Goal: Information Seeking & Learning: Check status

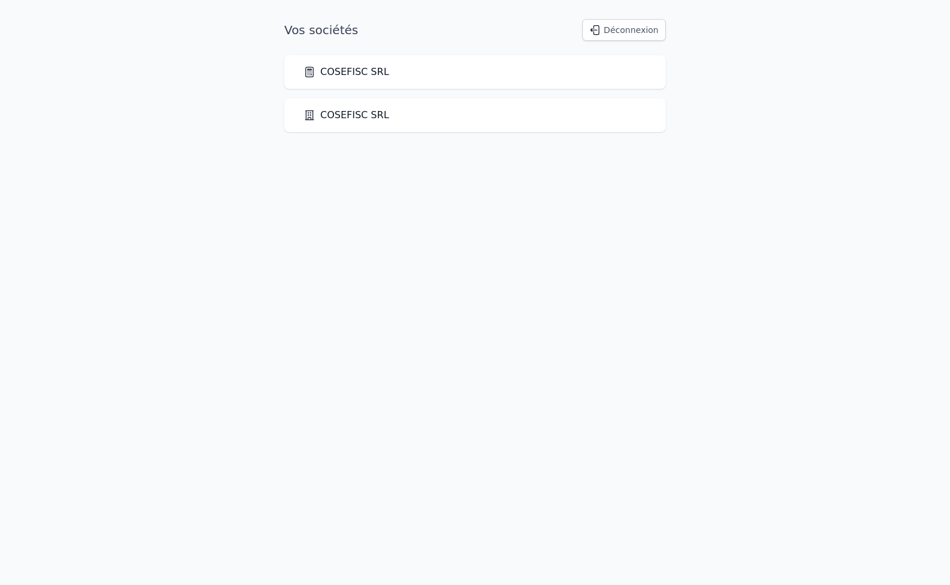
click at [355, 117] on link "COSEFISC SRL" at bounding box center [346, 115] width 86 height 14
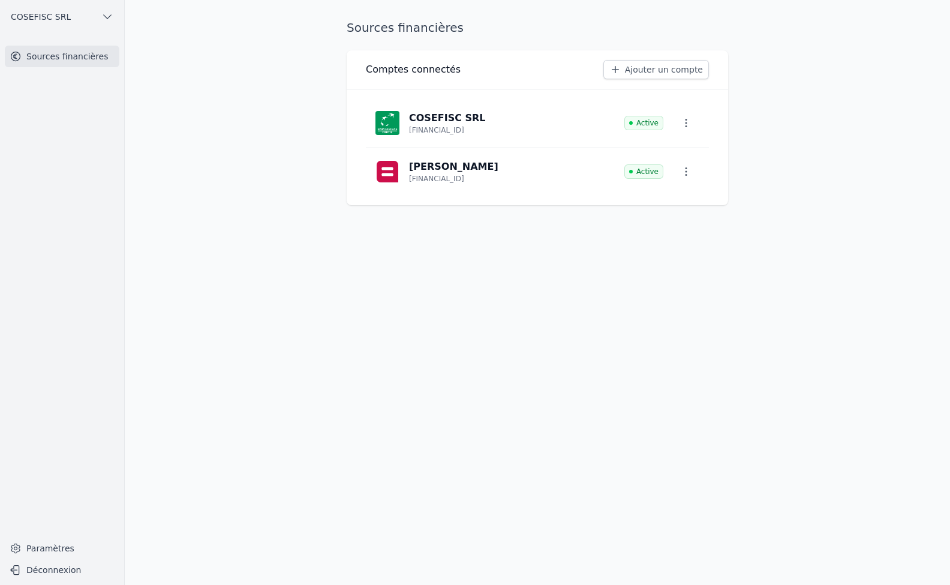
click at [436, 122] on p "COSEFISC SRL" at bounding box center [447, 118] width 77 height 14
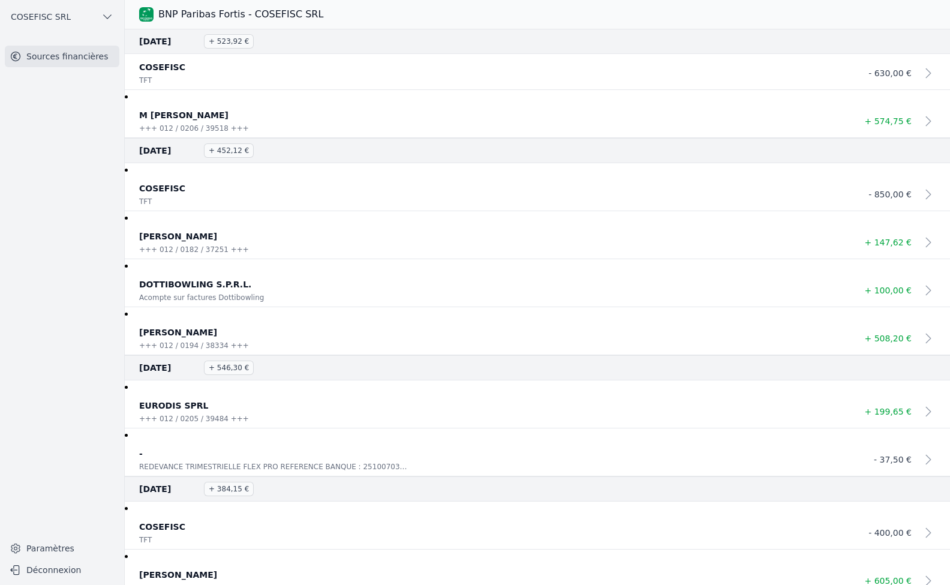
scroll to position [120, 0]
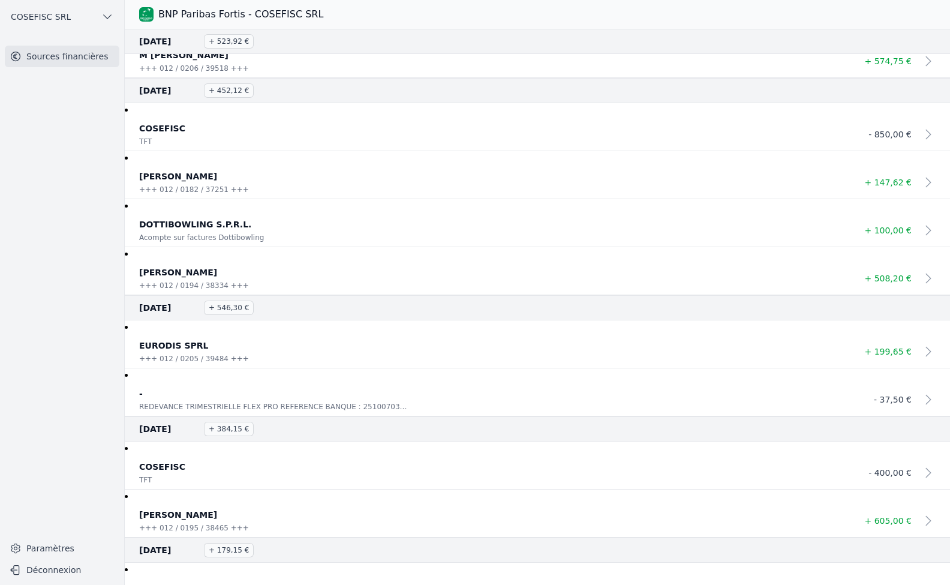
click at [924, 402] on icon at bounding box center [928, 399] width 14 height 14
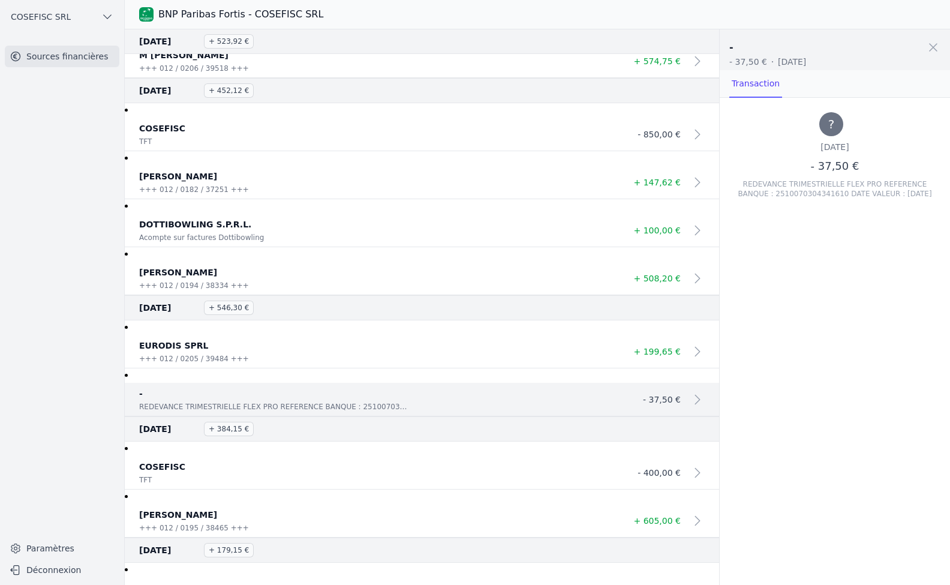
click at [749, 86] on link "Transaction" at bounding box center [755, 84] width 53 height 28
click at [225, 405] on p "REDEVANCE TRIMESTRIELLE FLEX PRO REFERENCE BANQUE : 2510070304341610 DATE VALEU…" at bounding box center [273, 407] width 269 height 12
click at [936, 46] on span at bounding box center [933, 47] width 26 height 26
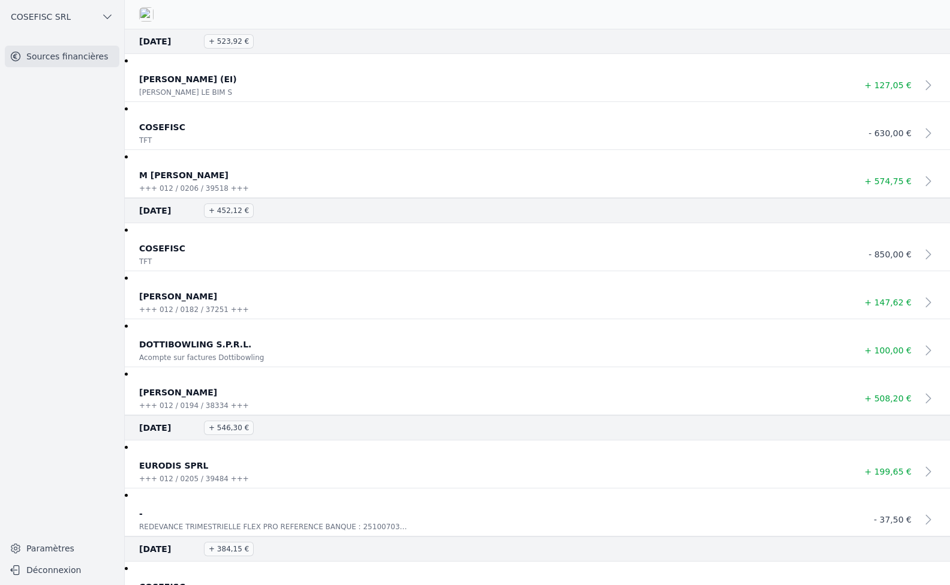
click at [923, 350] on icon at bounding box center [928, 350] width 14 height 14
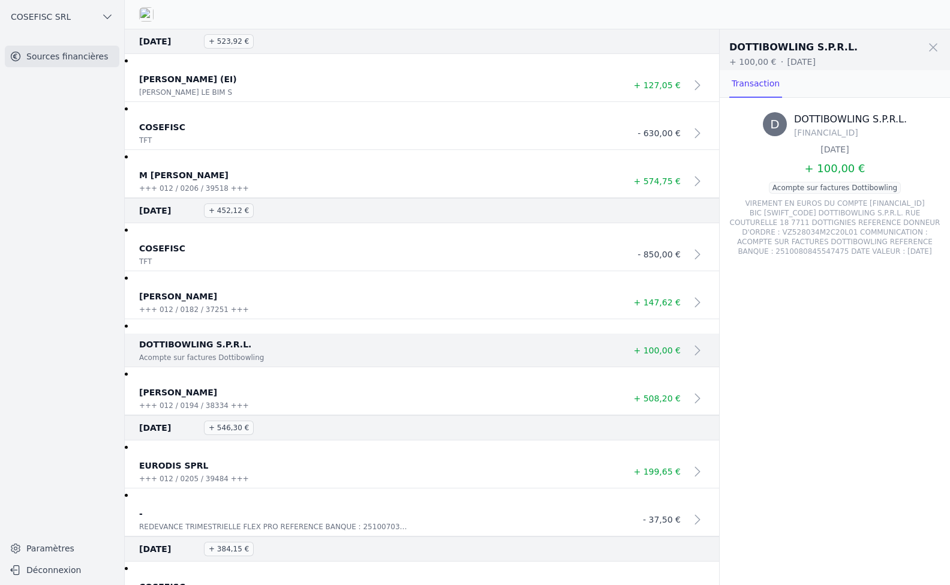
click at [934, 45] on span at bounding box center [933, 47] width 26 height 26
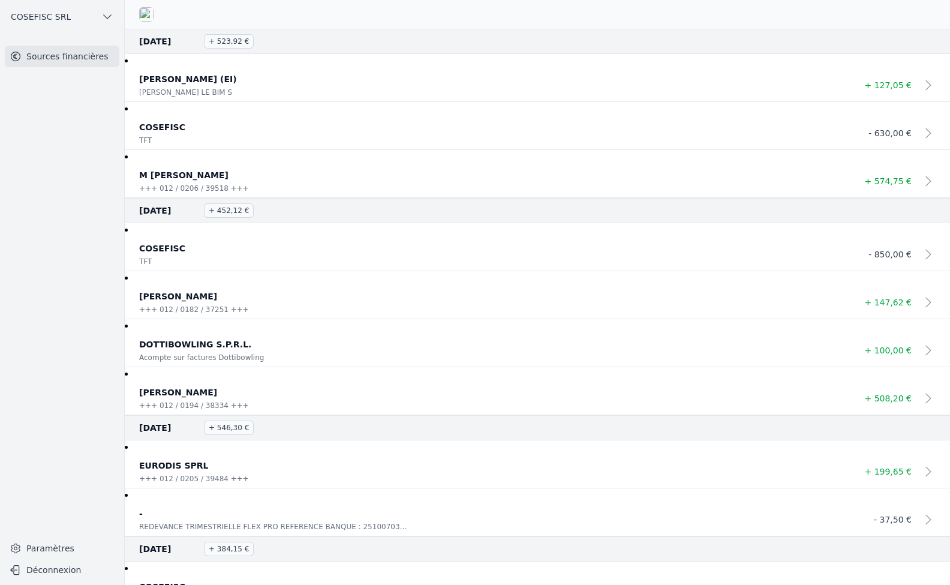
click at [926, 398] on icon at bounding box center [928, 397] width 5 height 9
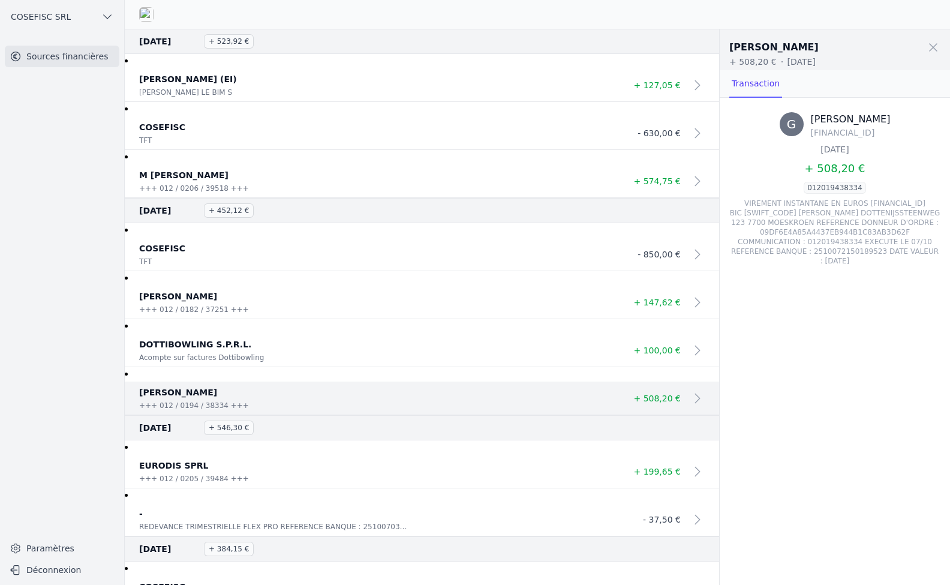
click at [756, 84] on link "Transaction" at bounding box center [755, 84] width 53 height 28
click at [933, 44] on span at bounding box center [933, 47] width 26 height 26
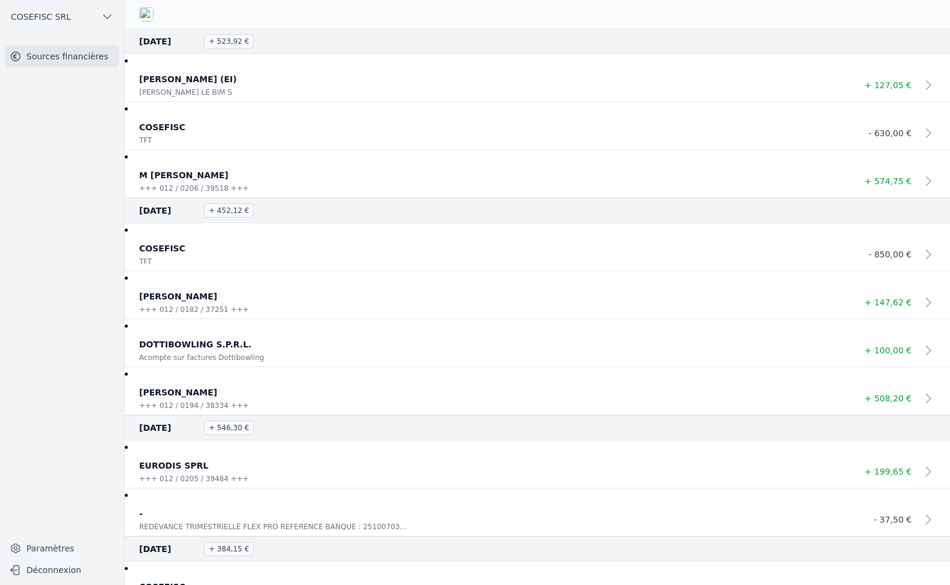
click at [146, 11] on img at bounding box center [146, 14] width 14 height 14
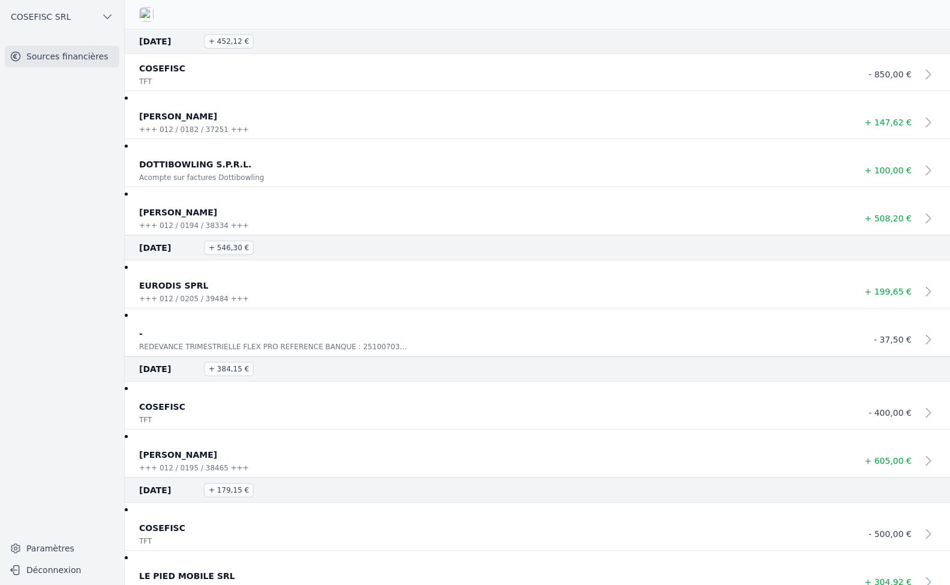
scroll to position [240, 0]
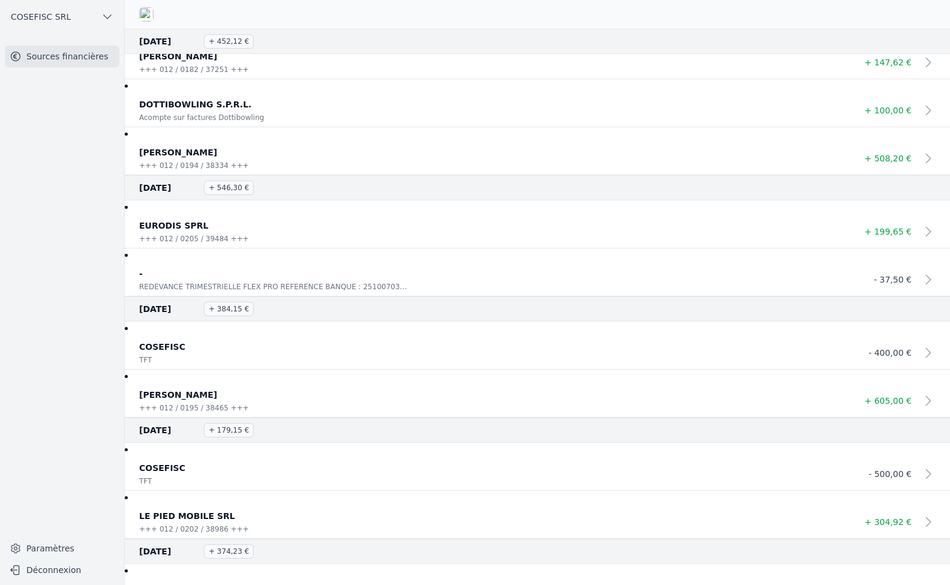
click at [364, 289] on p "REDEVANCE TRIMESTRIELLE FLEX PRO REFERENCE BANQUE : 2510070304341610 DATE VALEU…" at bounding box center [273, 287] width 269 height 12
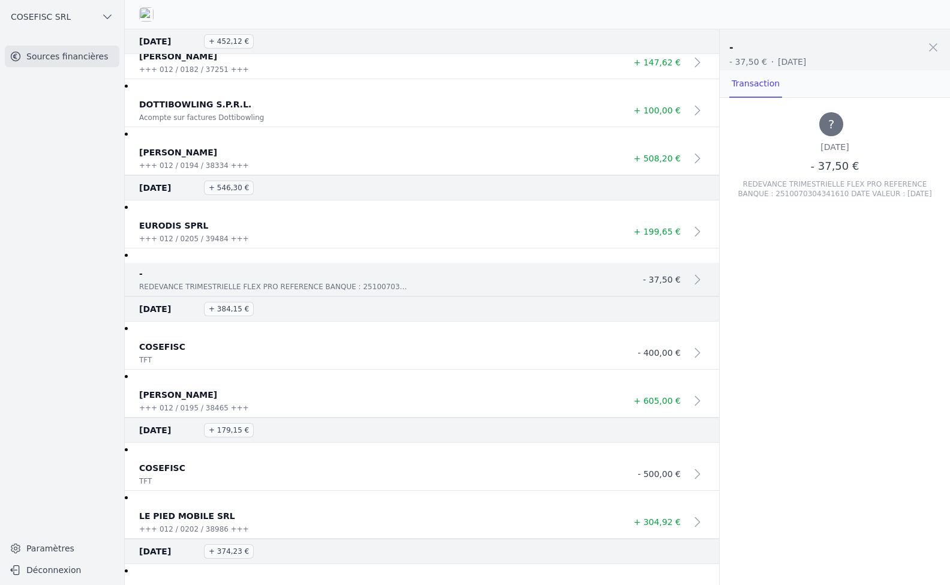
click at [364, 289] on p "REDEVANCE TRIMESTRIELLE FLEX PRO REFERENCE BANQUE : 2510070304341610 DATE VALEU…" at bounding box center [273, 287] width 269 height 12
click at [692, 278] on icon at bounding box center [697, 279] width 14 height 14
click at [933, 48] on span at bounding box center [933, 47] width 26 height 26
